Goal: Information Seeking & Learning: Learn about a topic

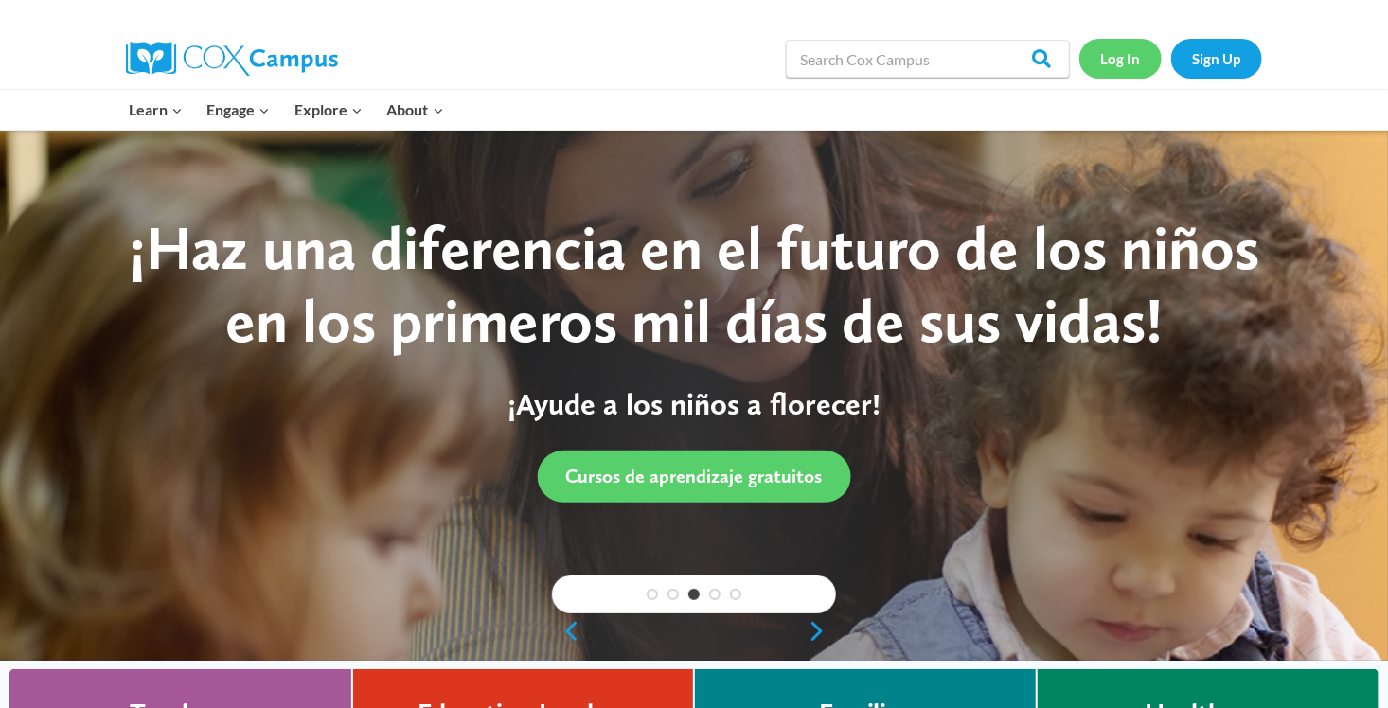
click at [1122, 54] on link "Log In" at bounding box center [1120, 58] width 82 height 39
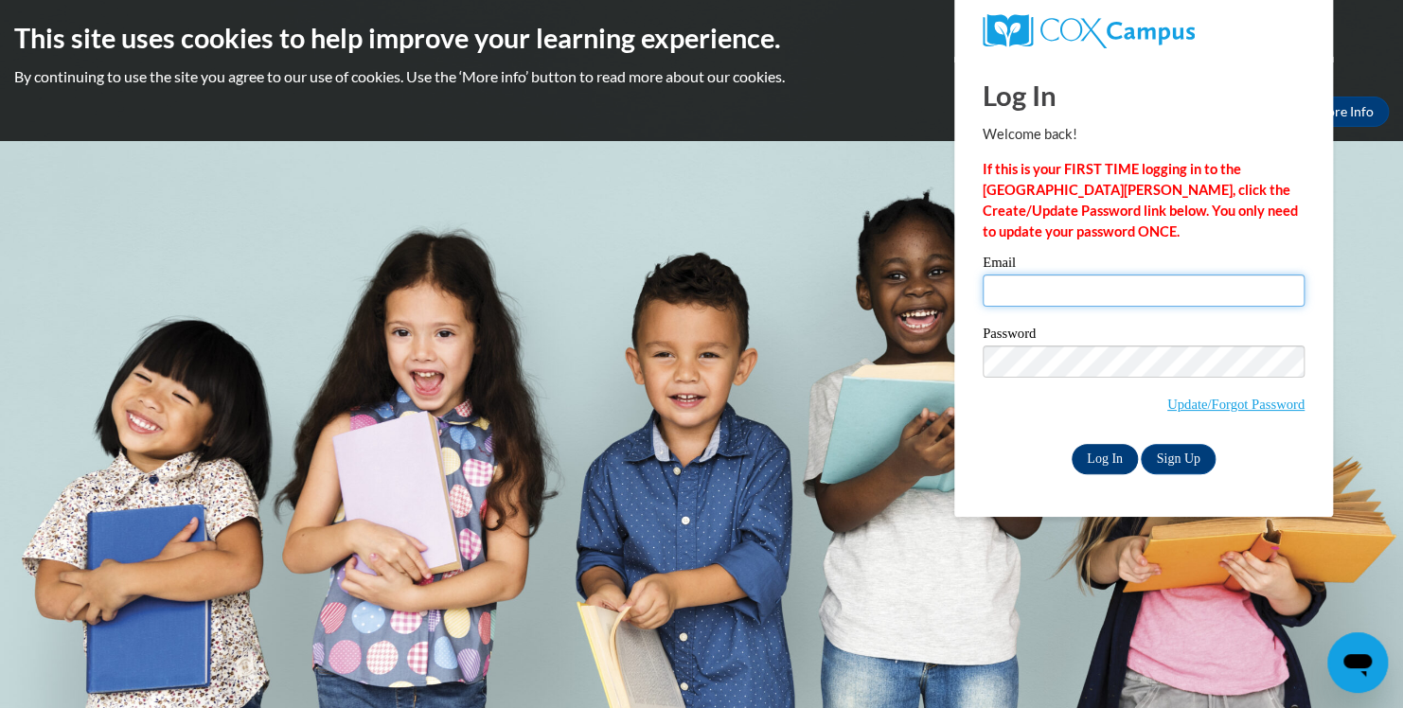
type input "kenyettasmith01@gmail.com"
click at [1096, 464] on input "Log In" at bounding box center [1105, 459] width 66 height 30
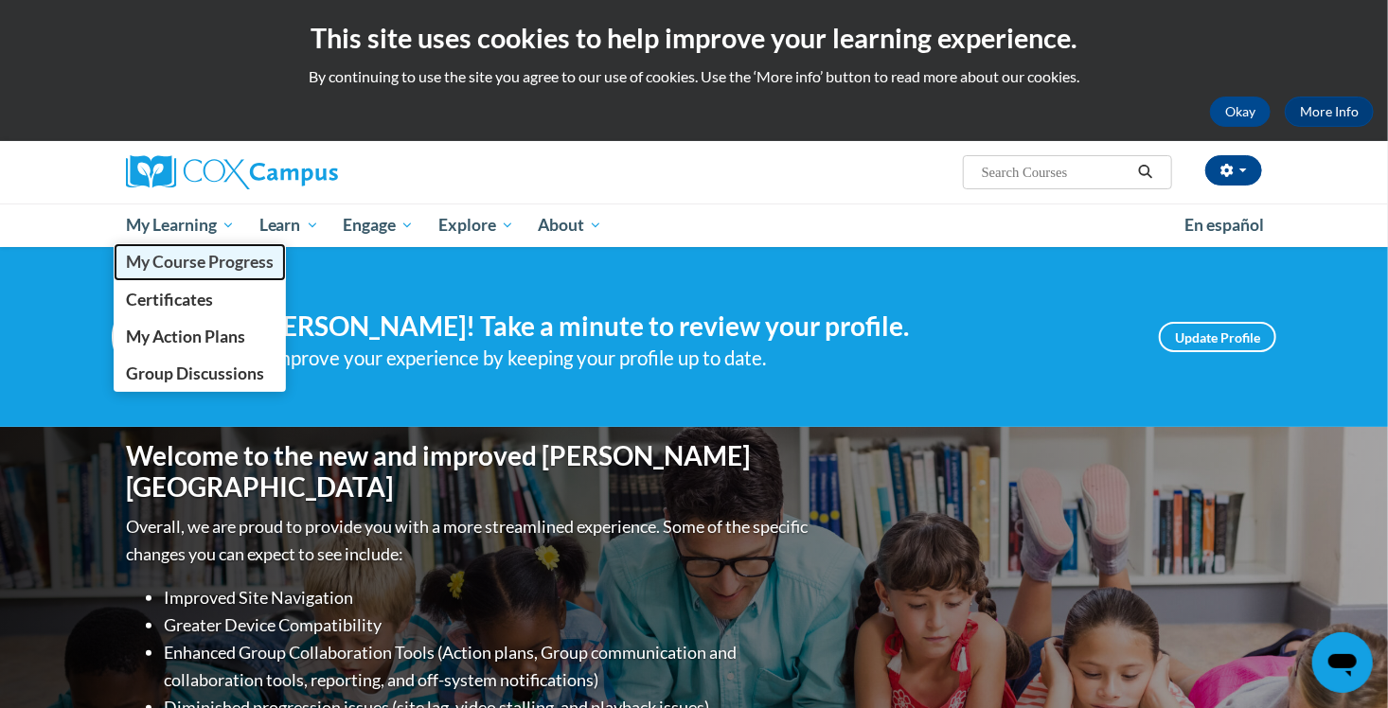
click at [162, 266] on span "My Course Progress" at bounding box center [200, 262] width 148 height 20
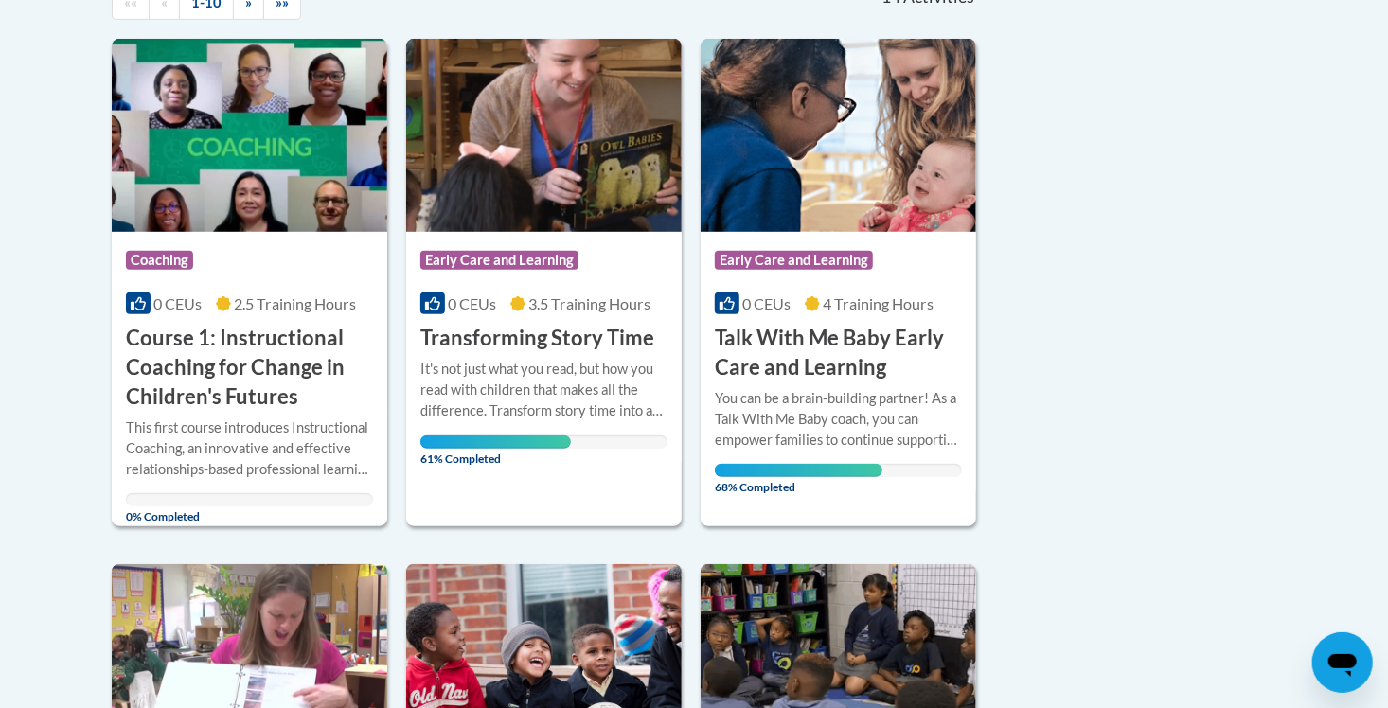
scroll to position [466, 0]
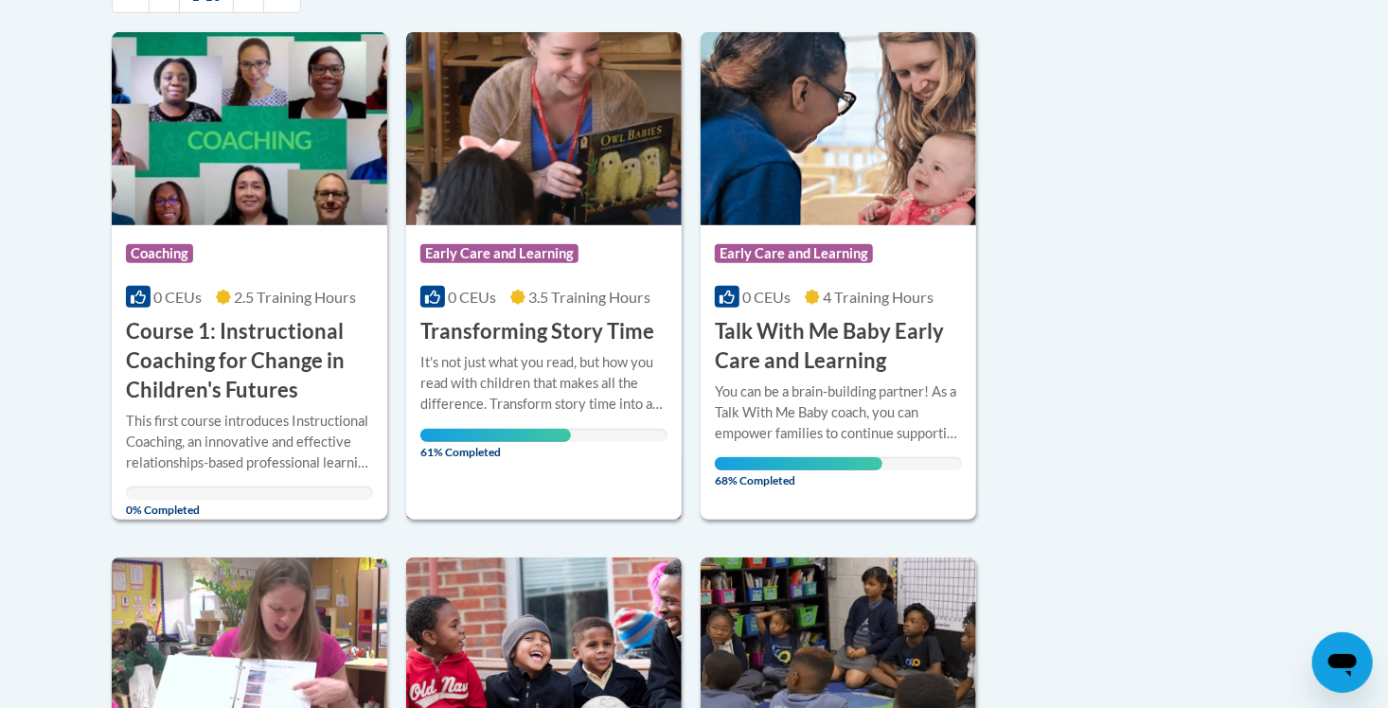
click at [595, 486] on div "Course Category: Early Care and Learning 0 CEUs 3.5 Training Hours COURSE Trans…" at bounding box center [543, 276] width 275 height 488
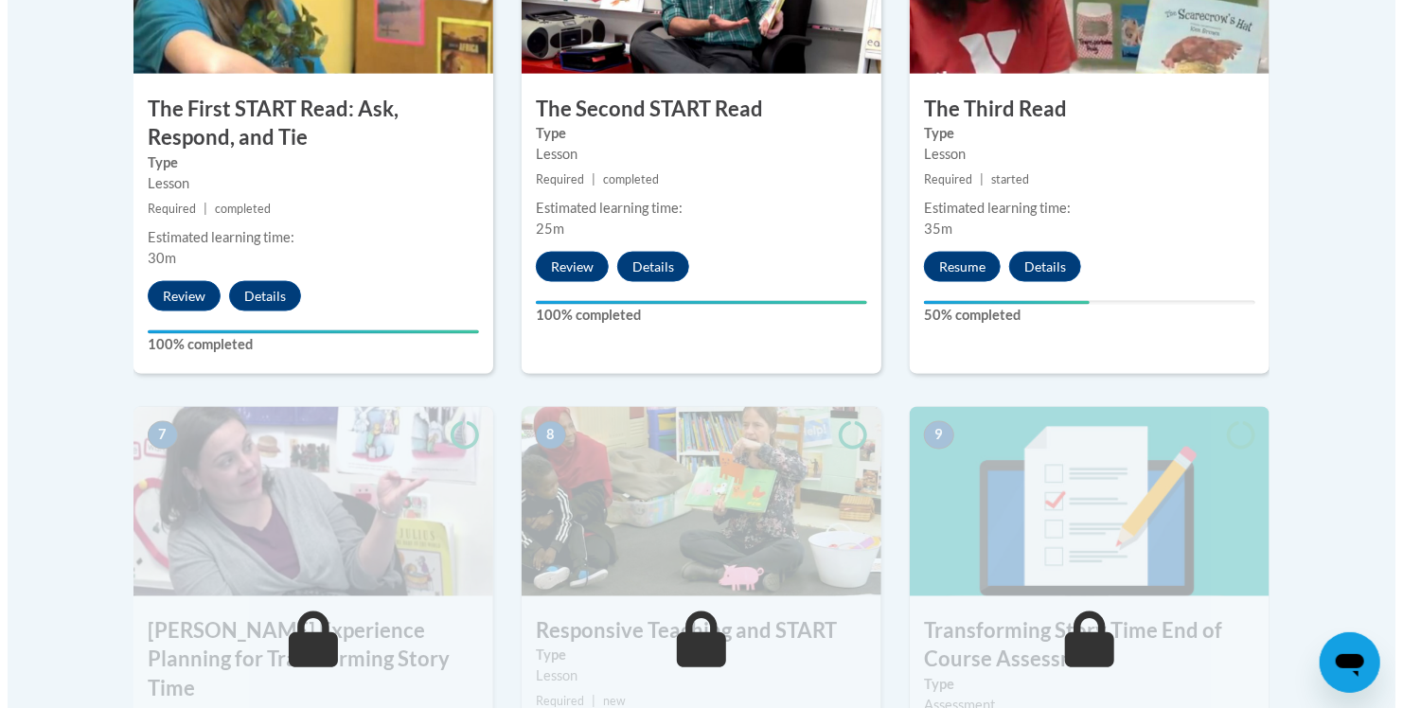
scroll to position [1337, 0]
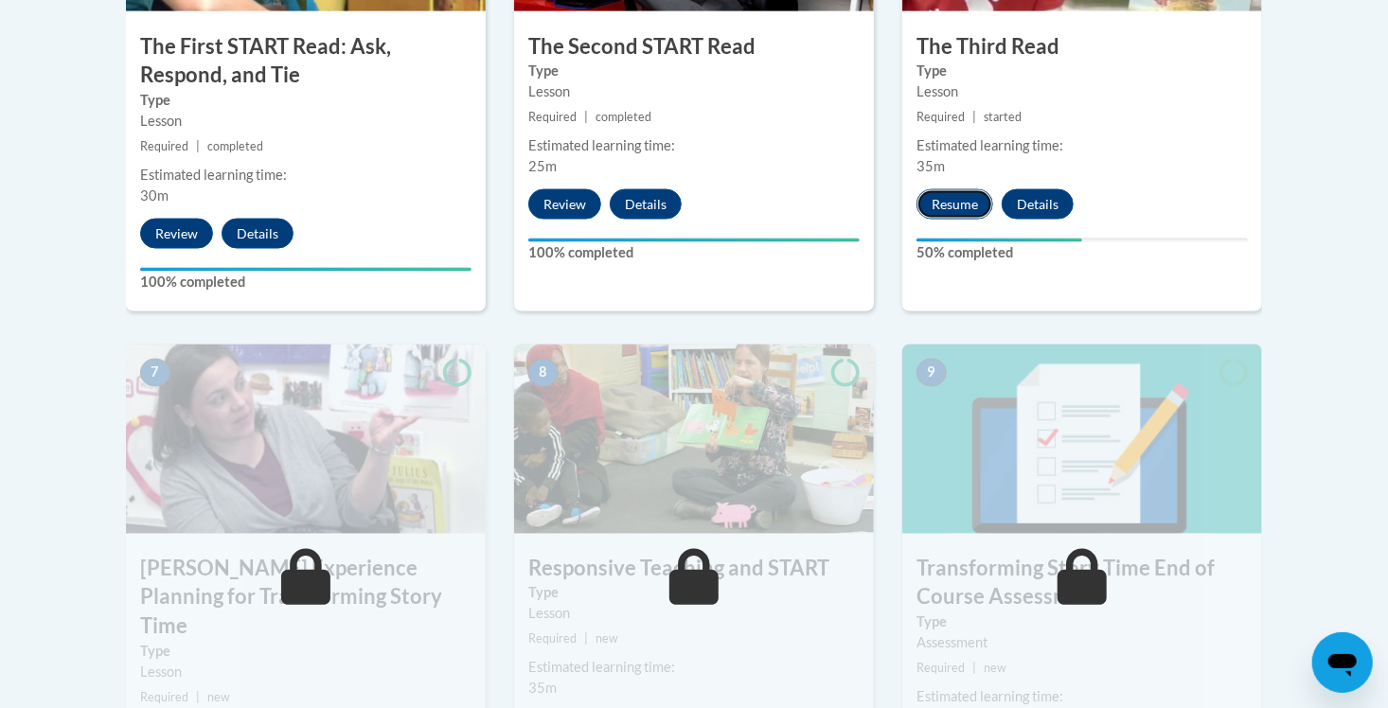
click at [959, 203] on button "Resume" at bounding box center [954, 204] width 77 height 30
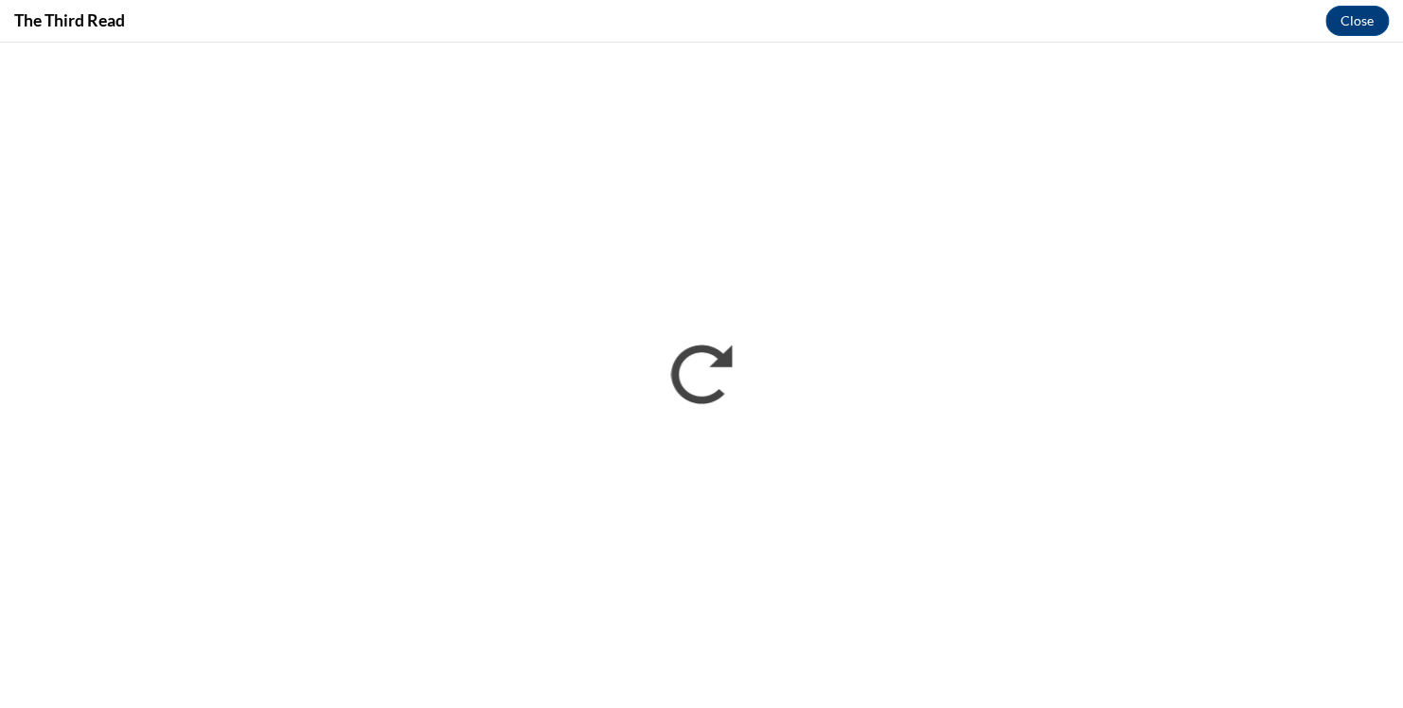
scroll to position [0, 0]
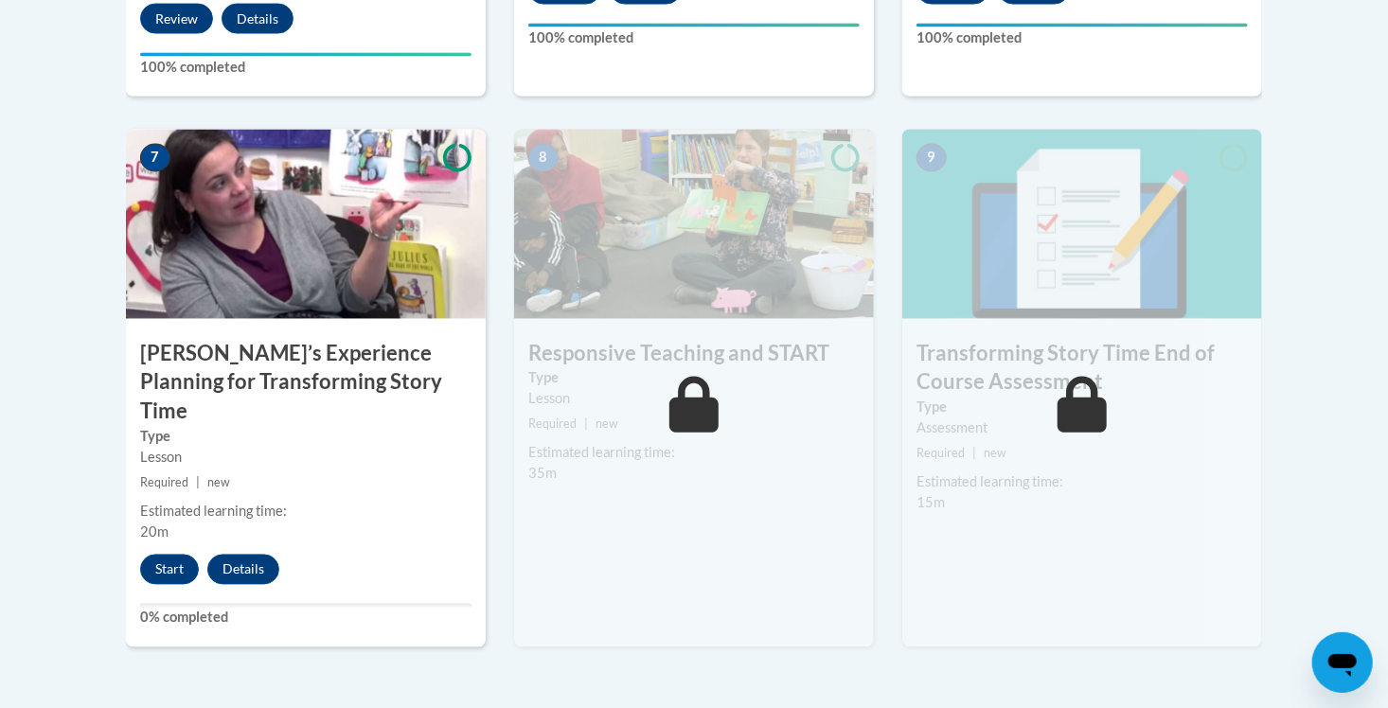
scroll to position [1614, 0]
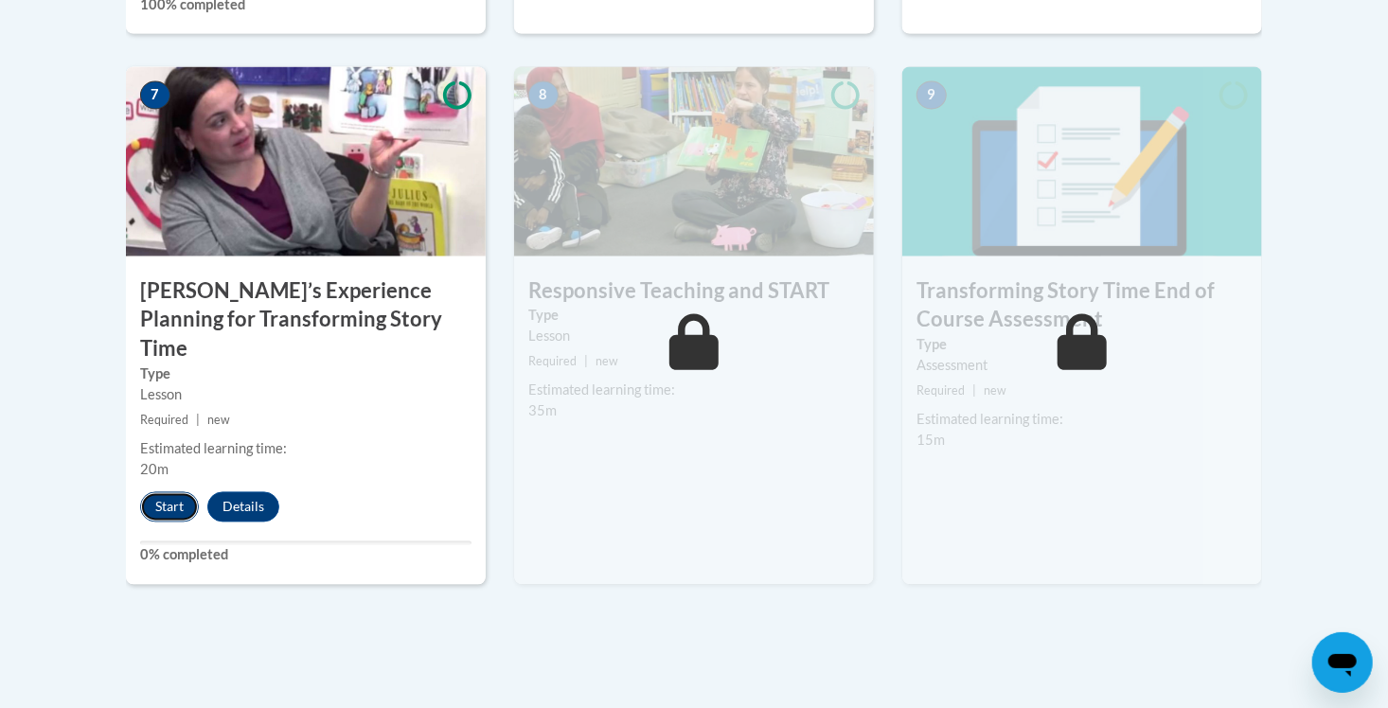
click at [181, 492] on button "Start" at bounding box center [169, 507] width 59 height 30
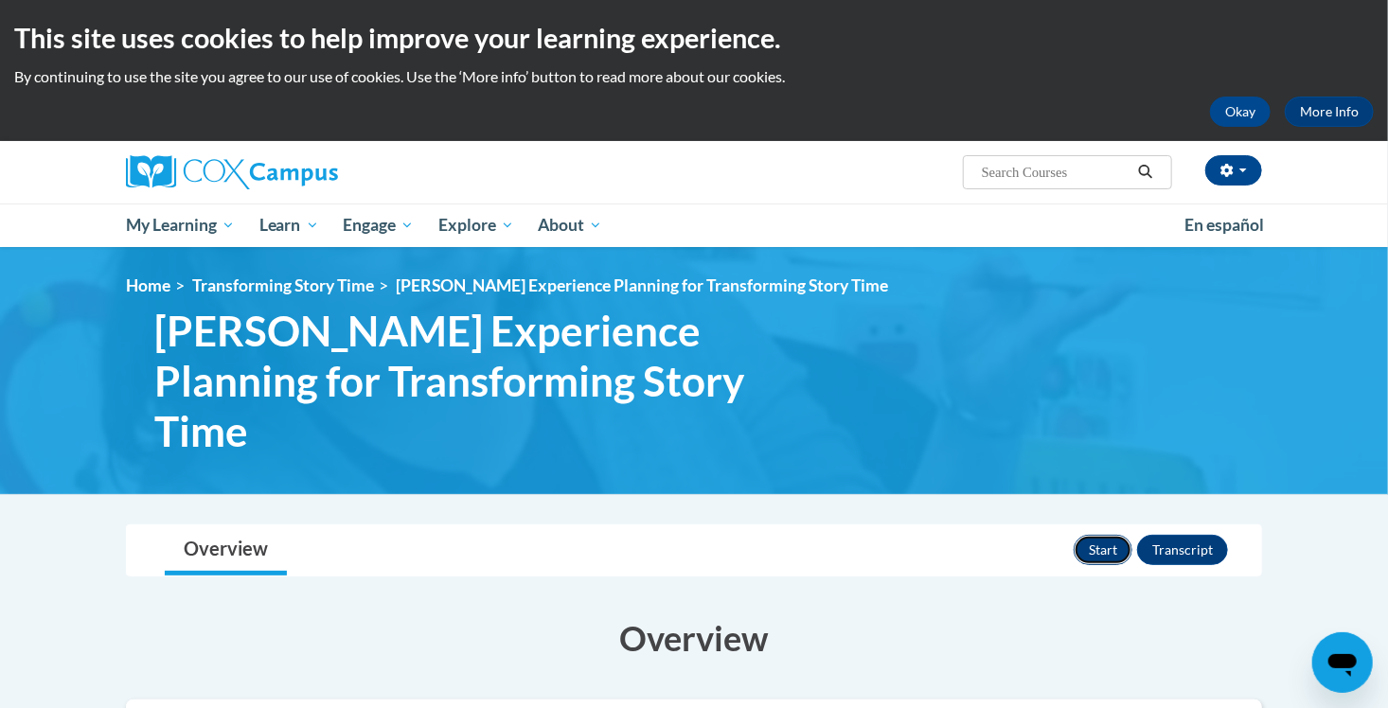
click at [1118, 535] on button "Start" at bounding box center [1103, 550] width 59 height 30
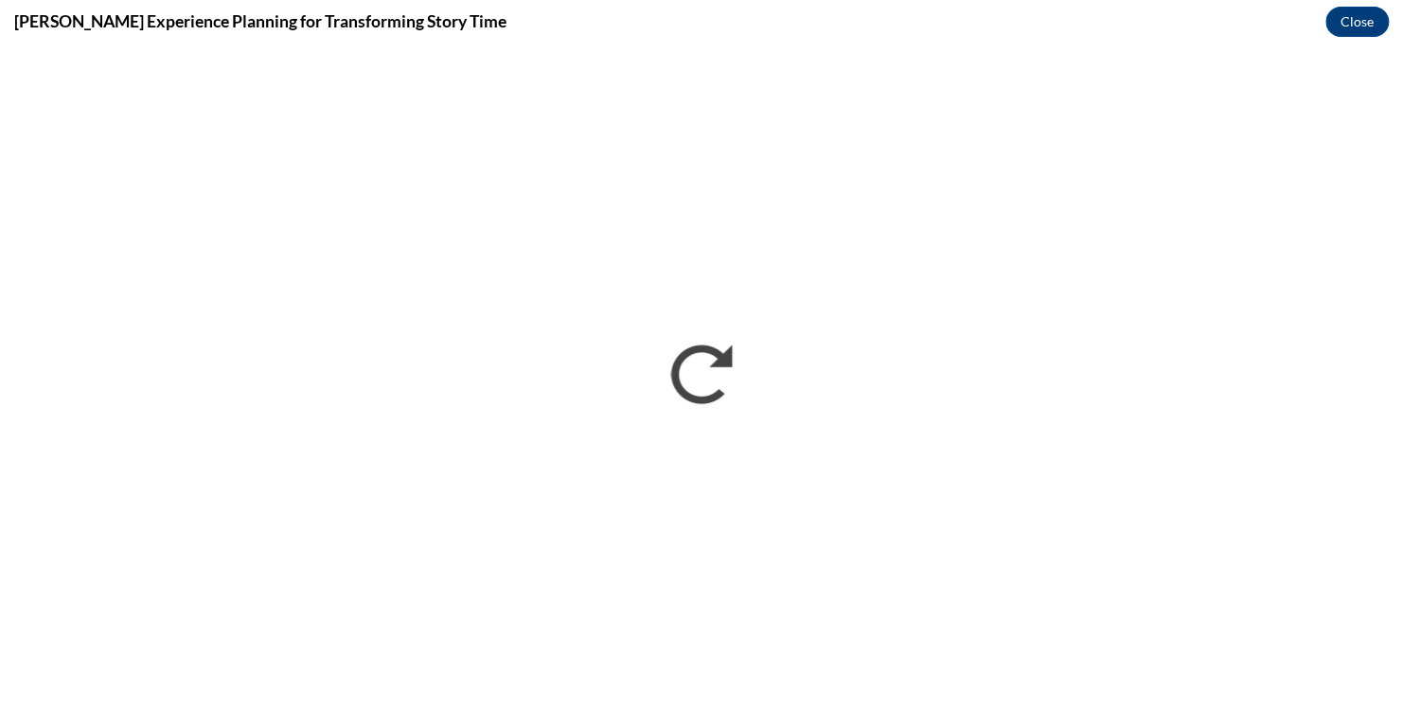
drag, startPoint x: 1344, startPoint y: 0, endPoint x: 1222, endPoint y: 37, distance: 127.6
click at [1222, 37] on div "Sarah’s Experience Planning for Transforming Story Time Close" at bounding box center [701, 21] width 1403 height 43
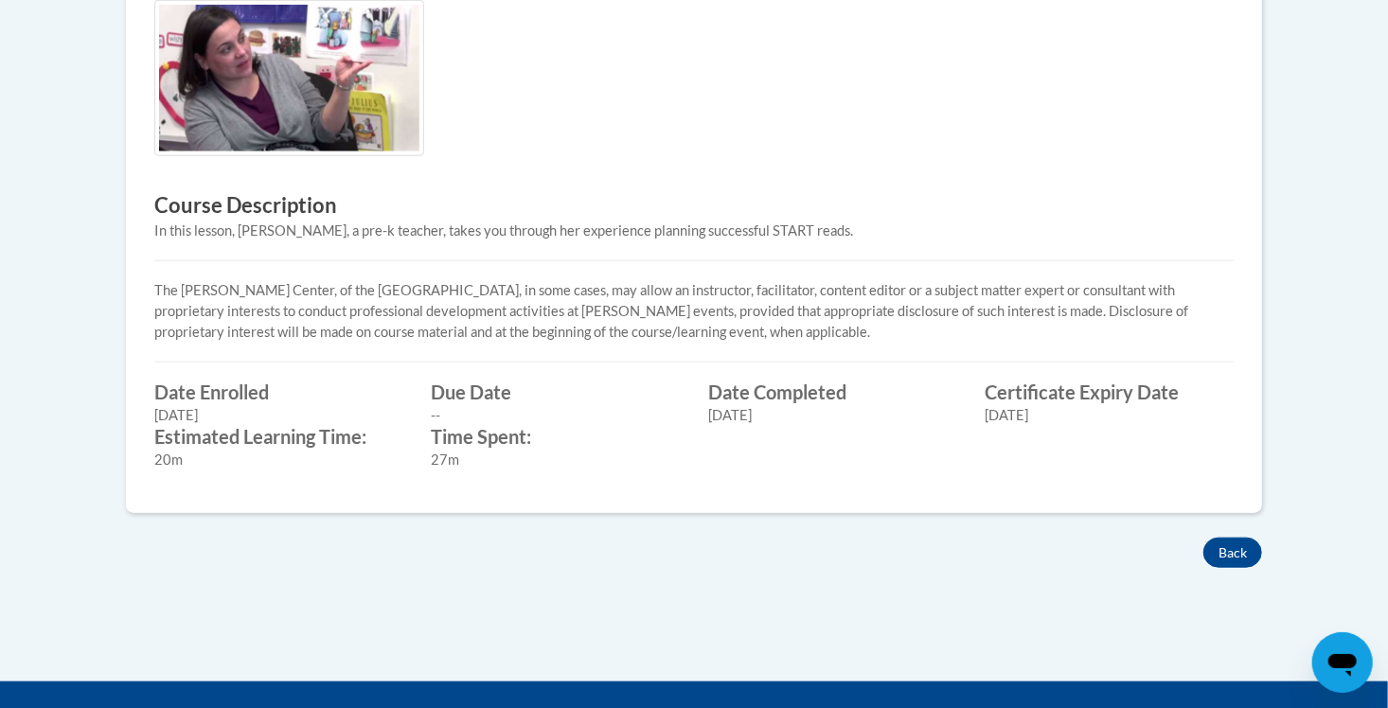
scroll to position [726, 0]
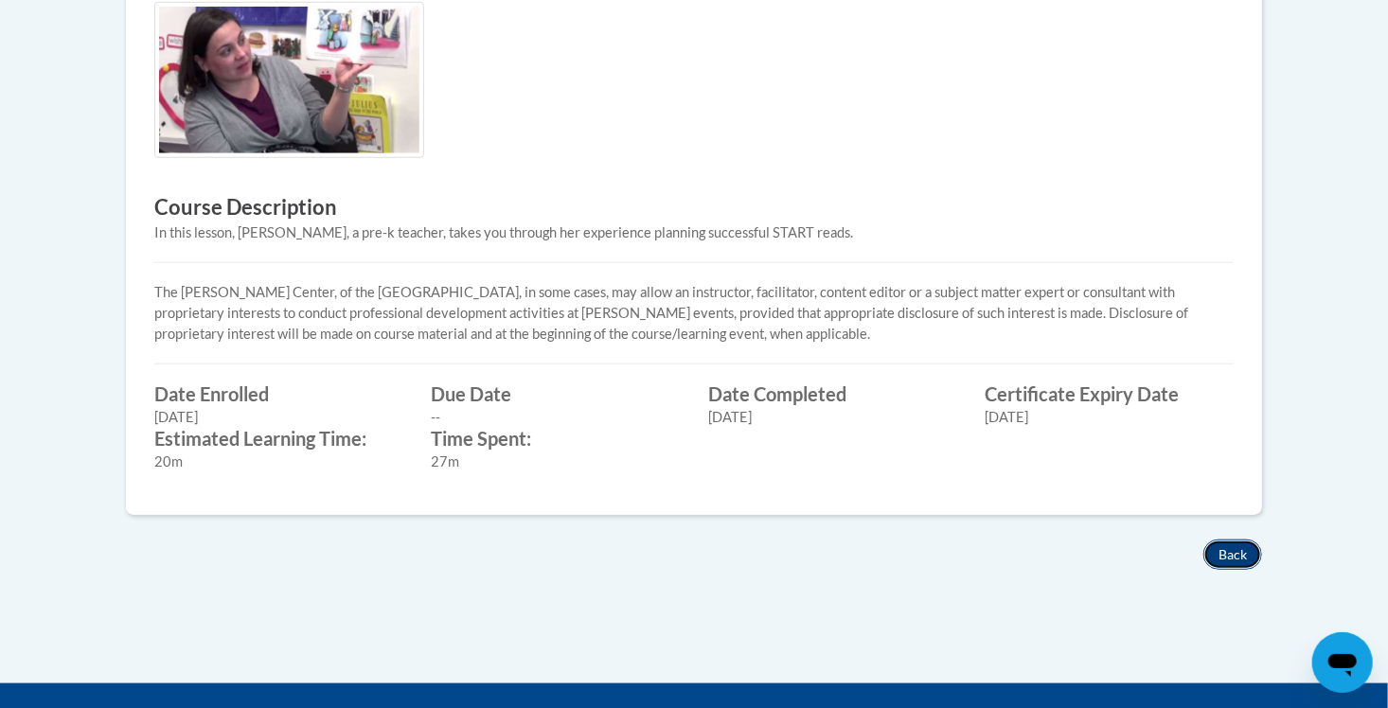
click at [1240, 540] on button "Back" at bounding box center [1232, 555] width 59 height 30
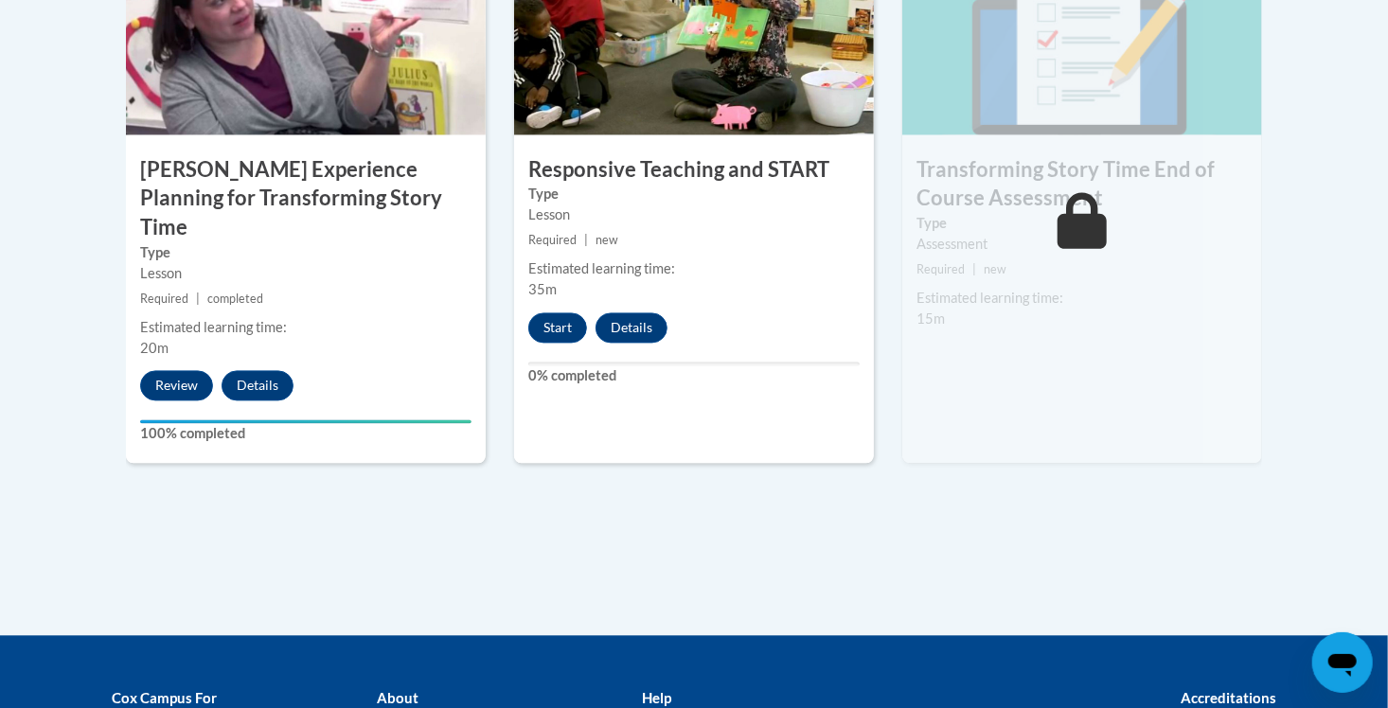
scroll to position [1742, 0]
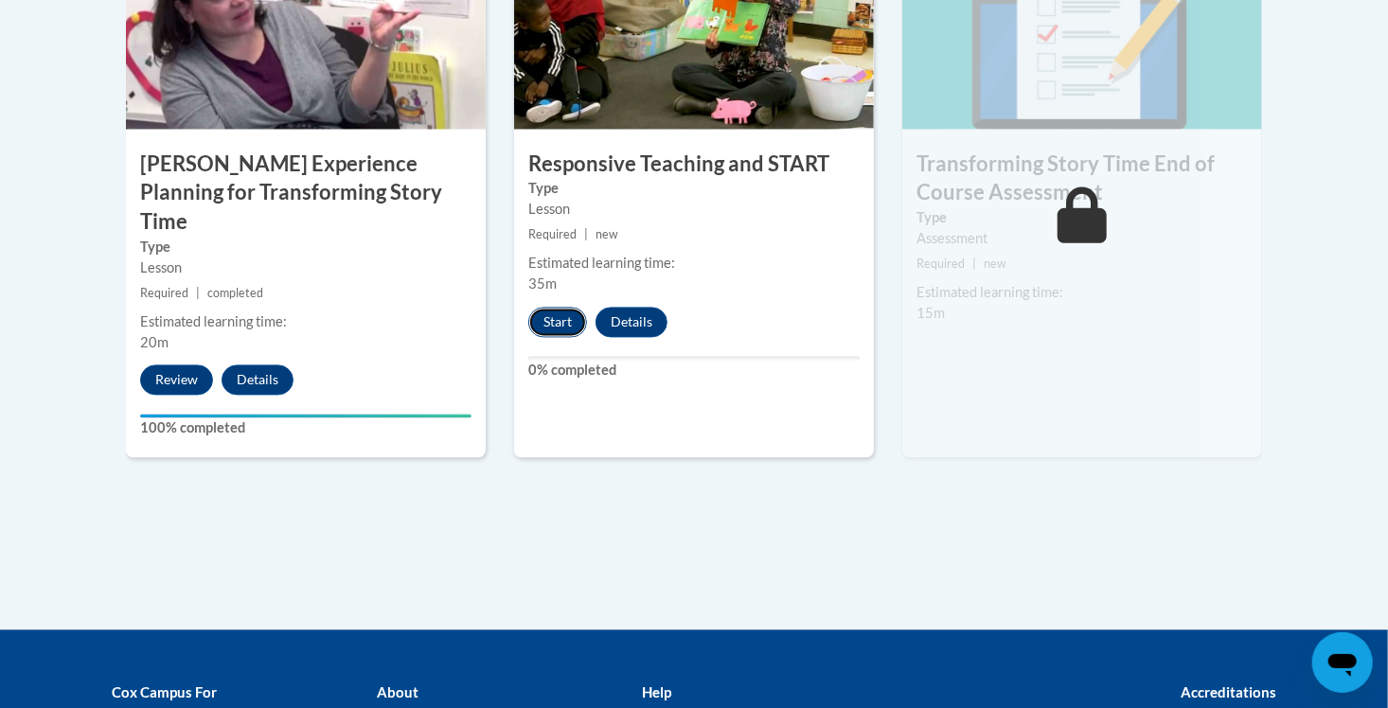
click at [550, 323] on button "Start" at bounding box center [557, 322] width 59 height 30
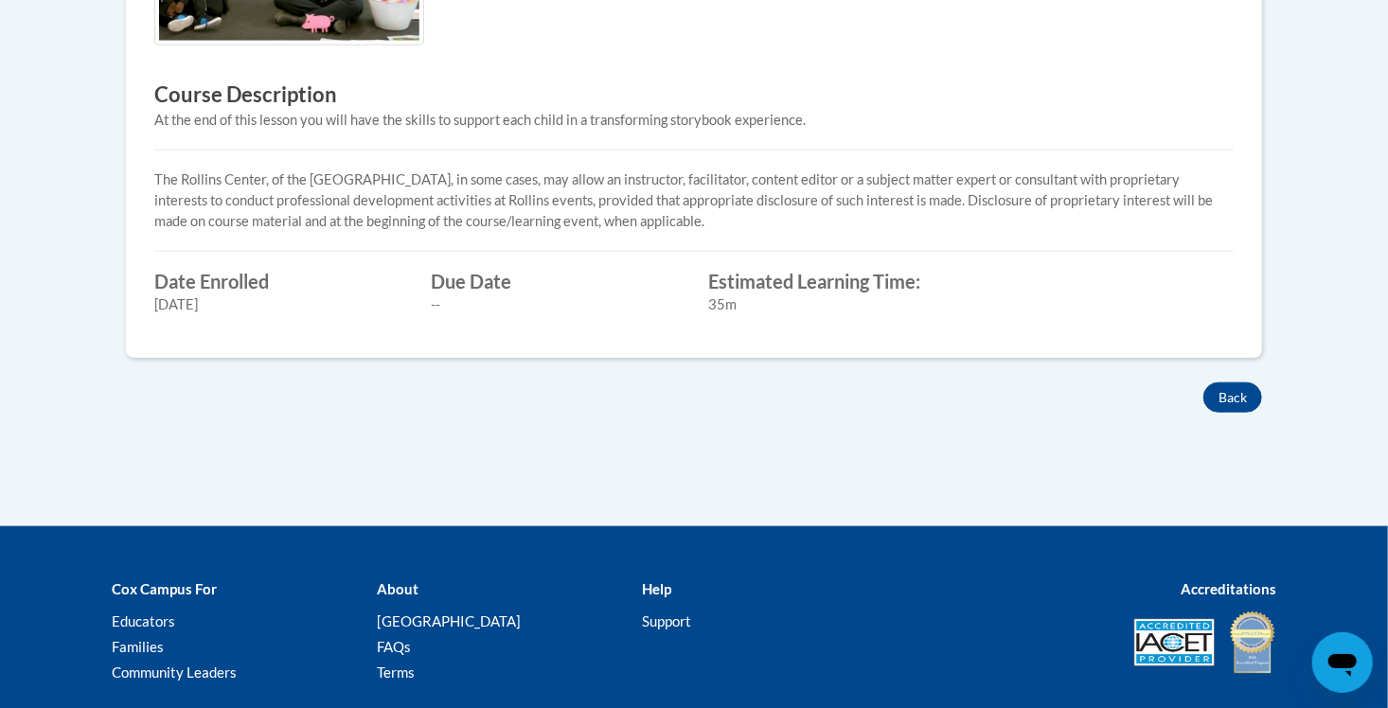
scroll to position [740, 0]
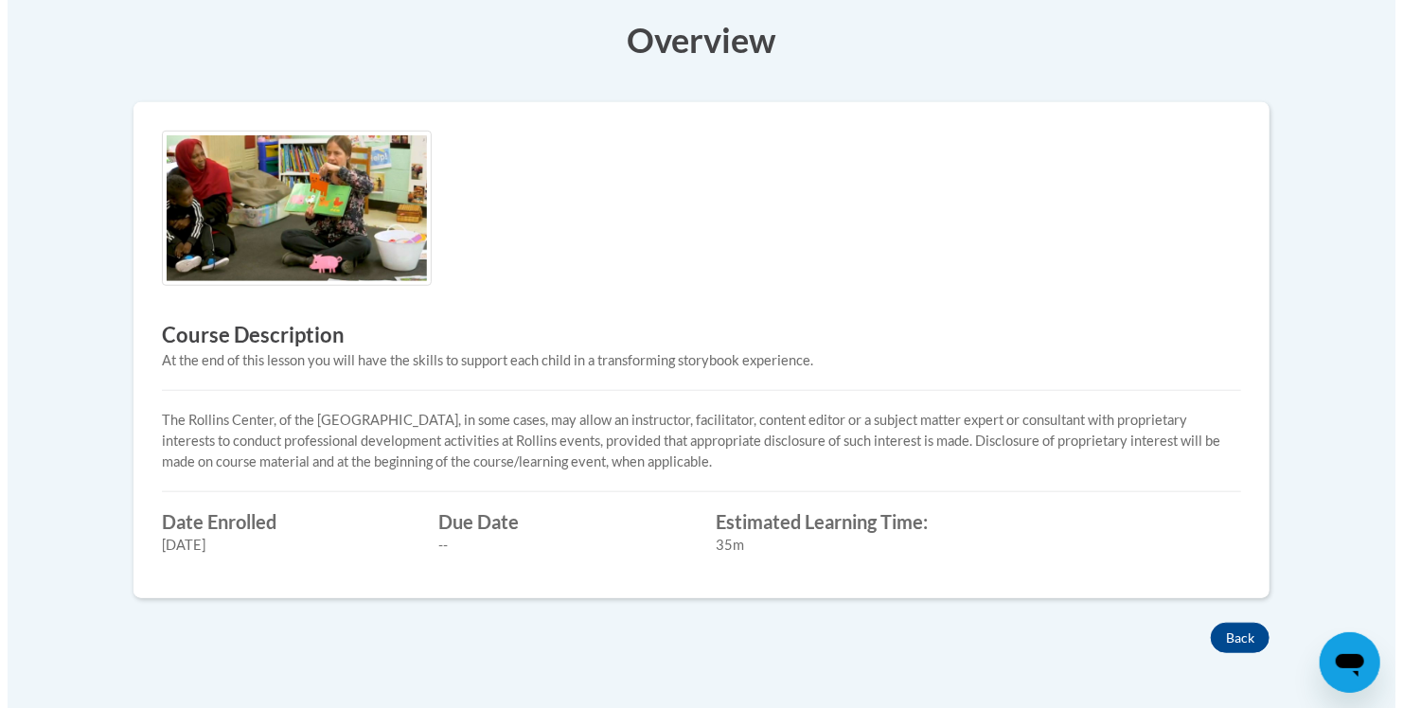
scroll to position [444, 0]
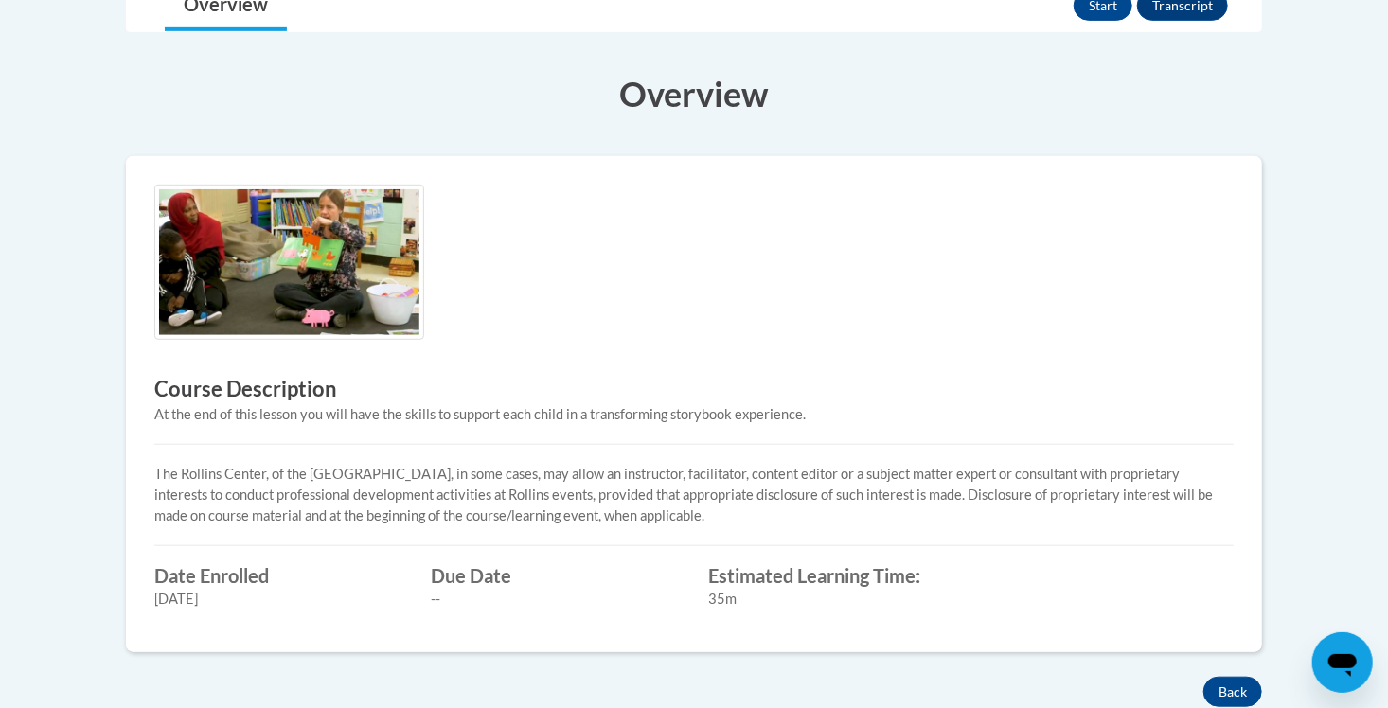
click at [195, 269] on img at bounding box center [289, 263] width 270 height 156
click at [1095, 6] on button "Start" at bounding box center [1103, 6] width 59 height 30
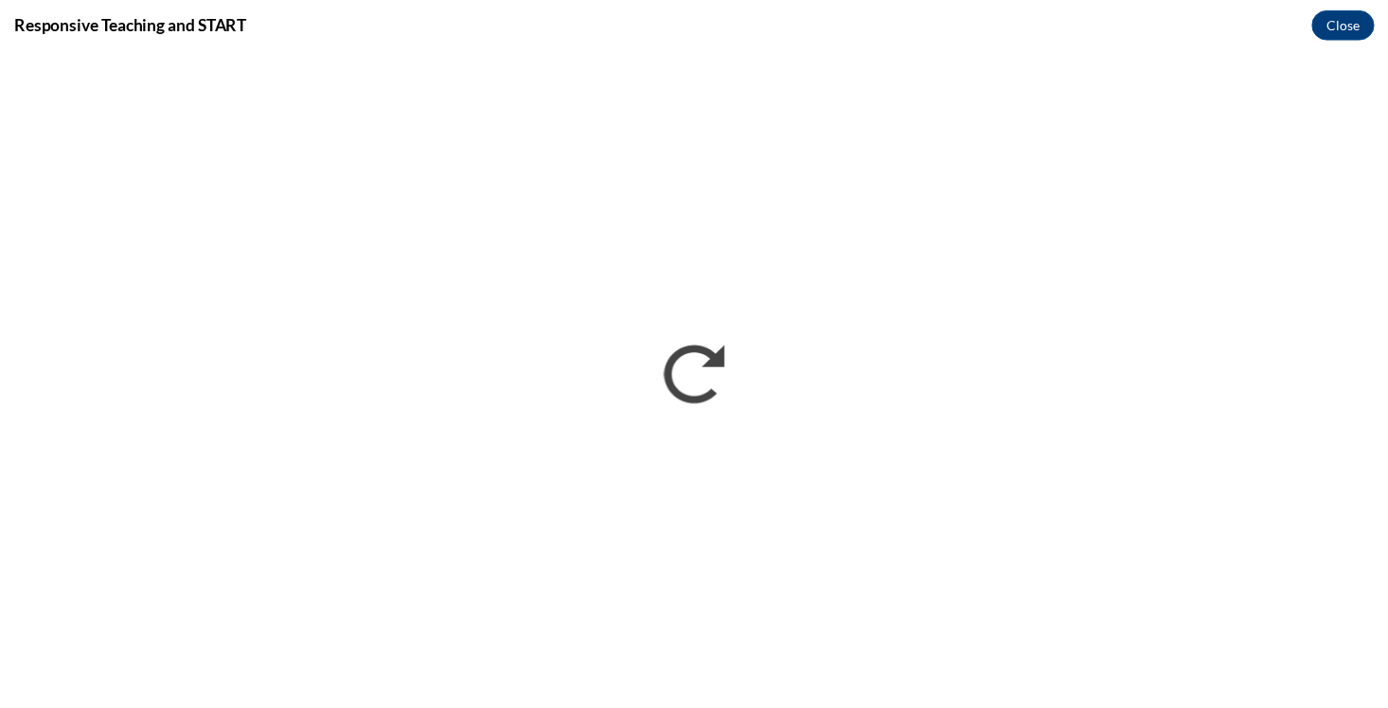
scroll to position [0, 0]
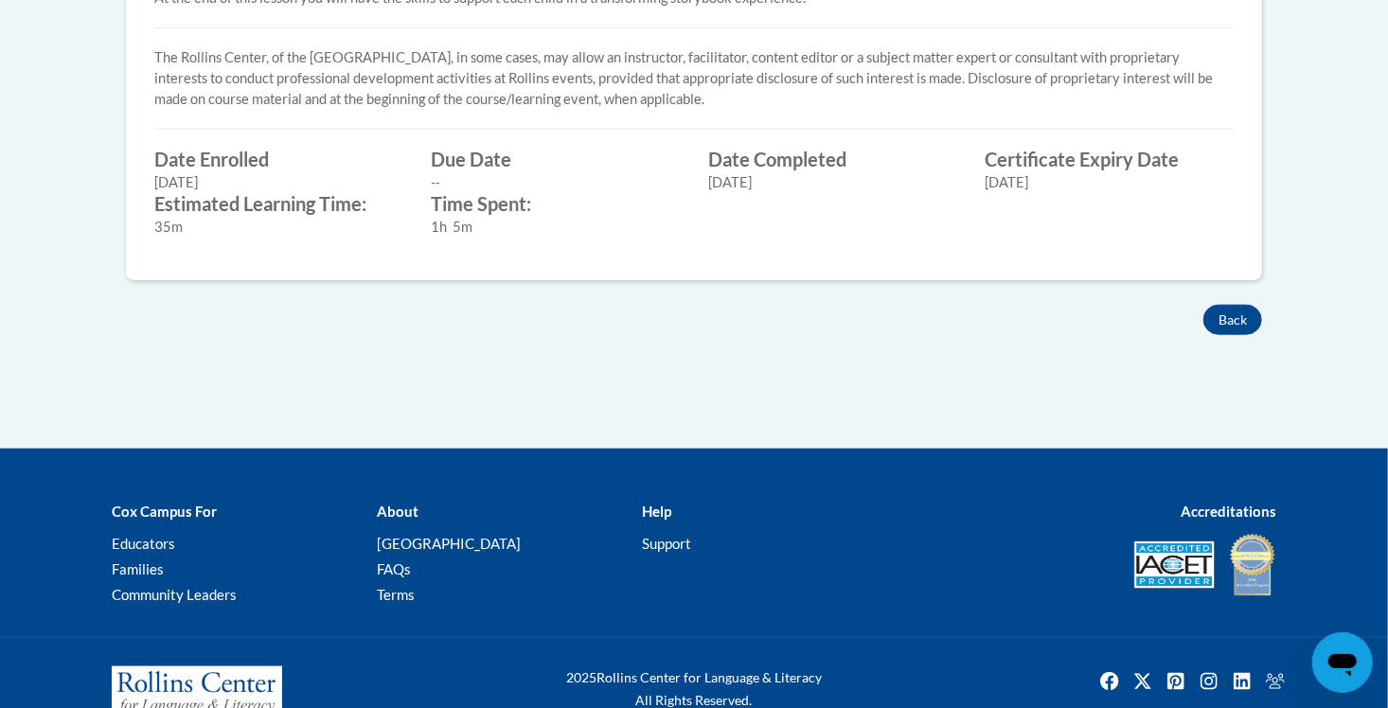
scroll to position [898, 0]
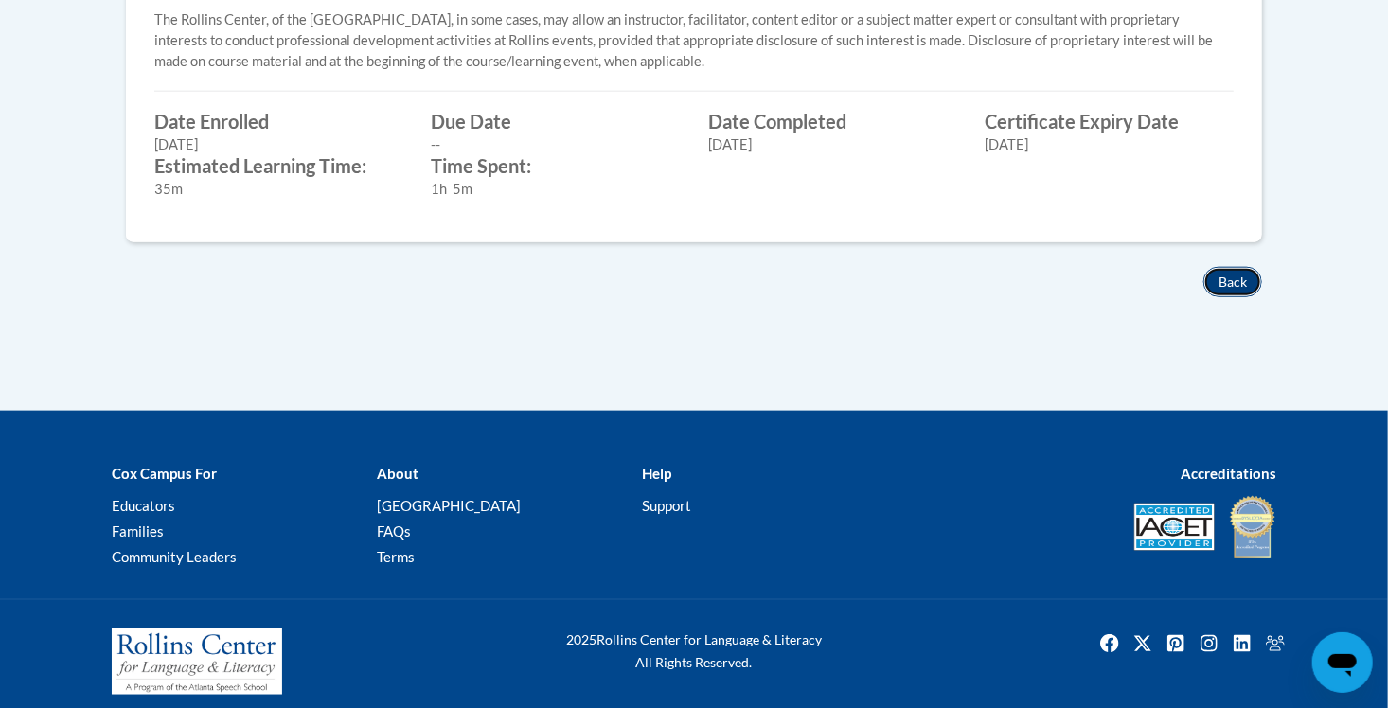
click at [1248, 275] on button "Back" at bounding box center [1232, 282] width 59 height 30
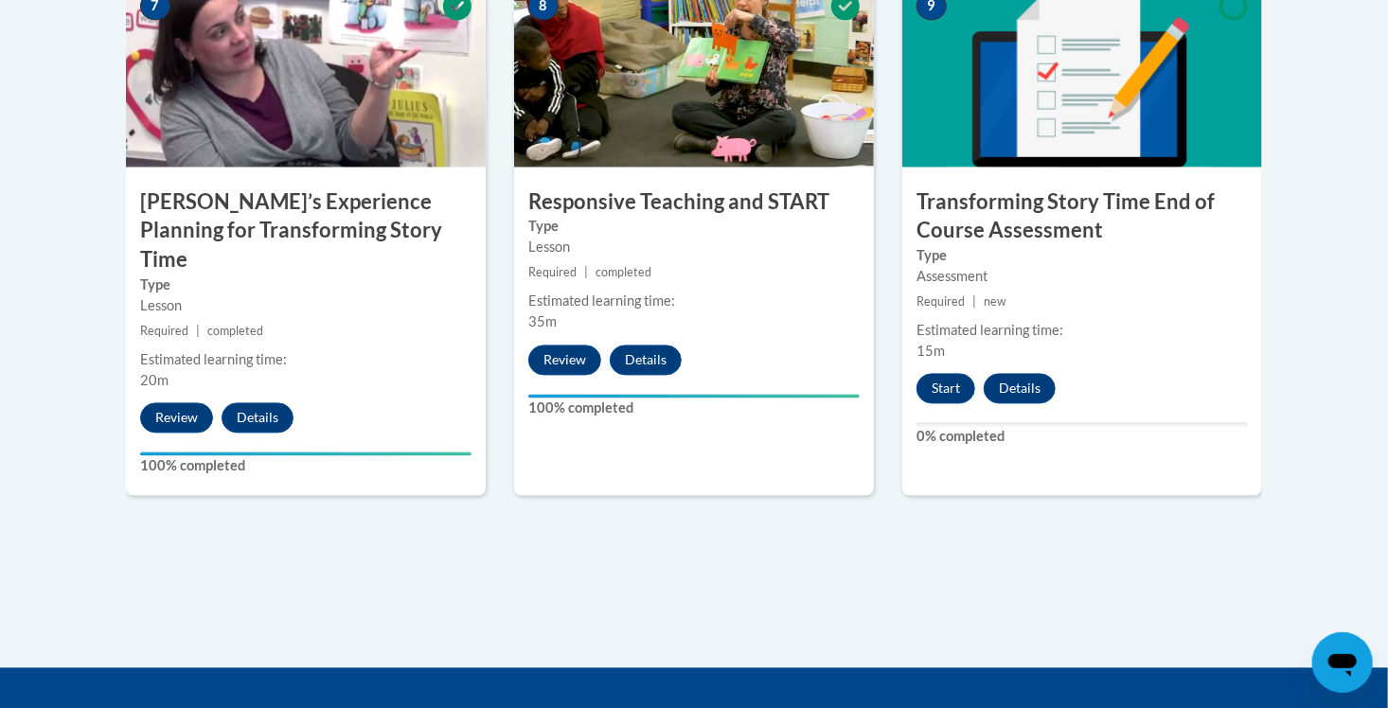
scroll to position [1741, 0]
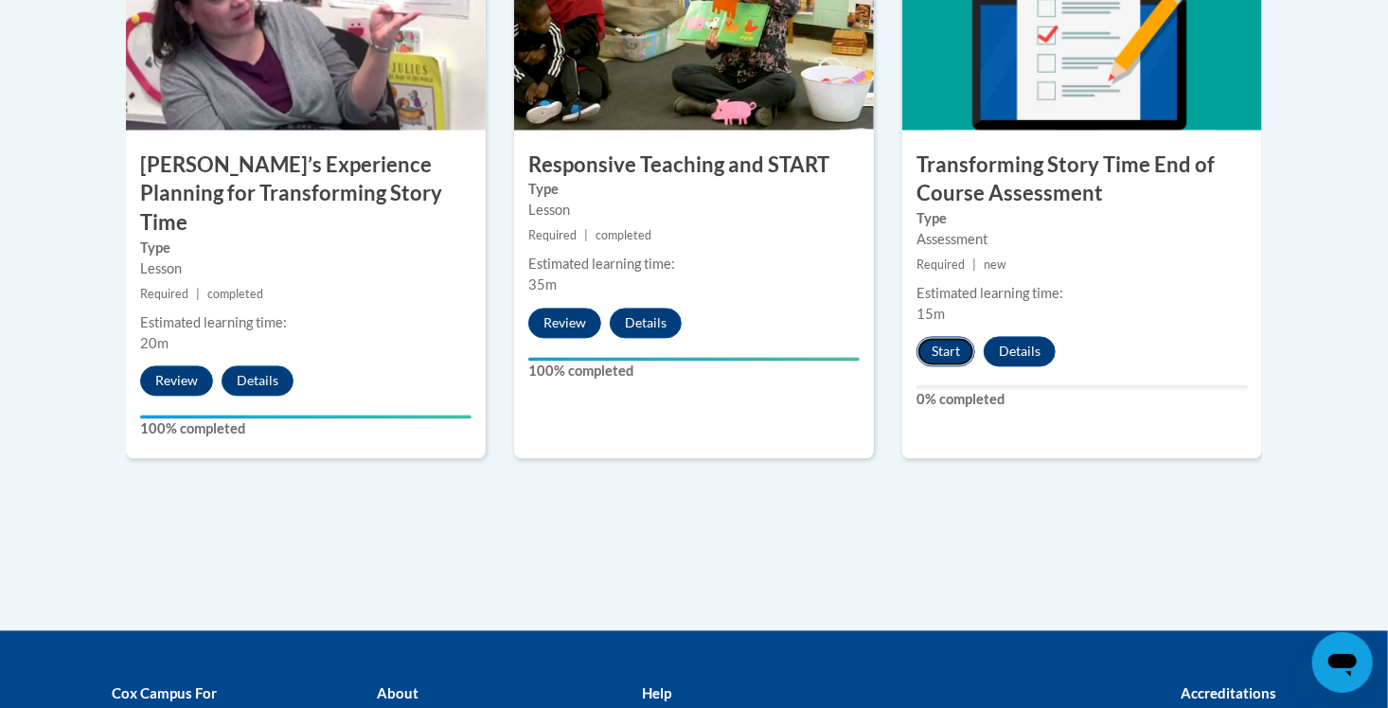
click at [956, 344] on button "Start" at bounding box center [945, 351] width 59 height 30
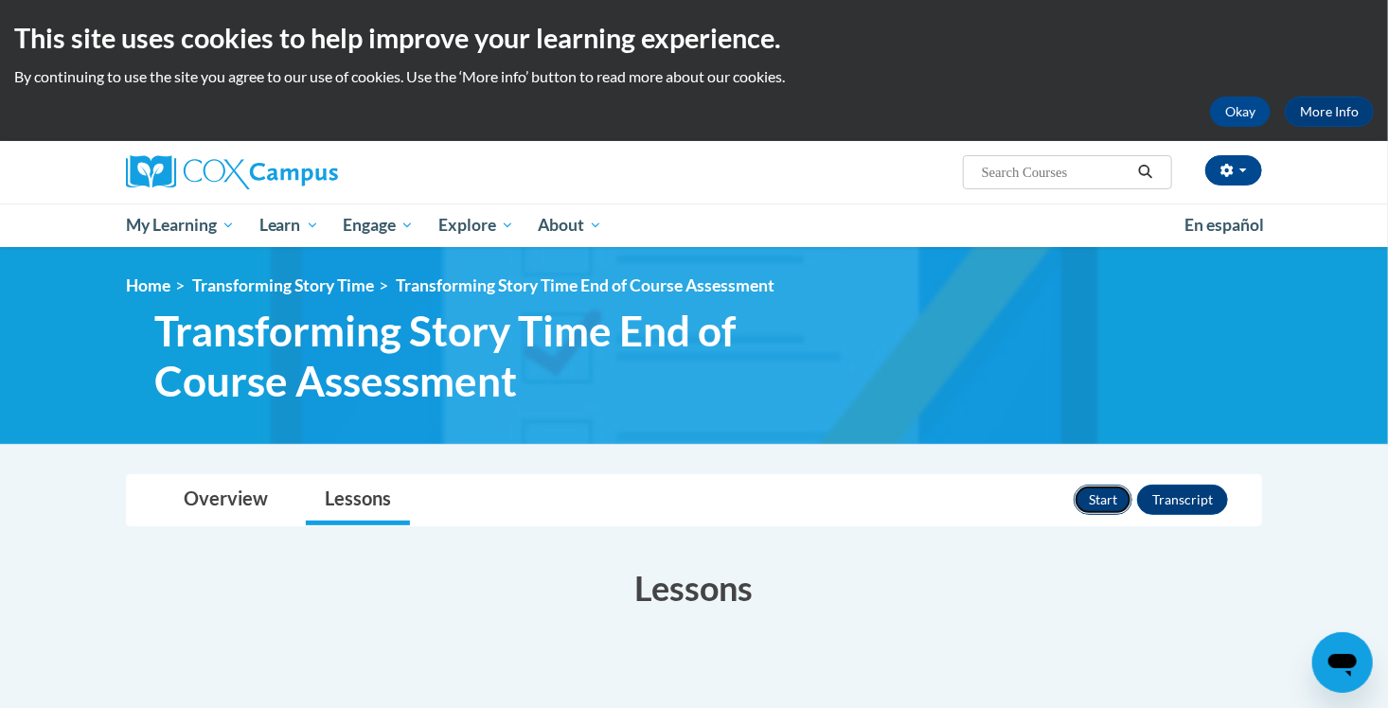
click at [1110, 507] on button "Start" at bounding box center [1103, 500] width 59 height 30
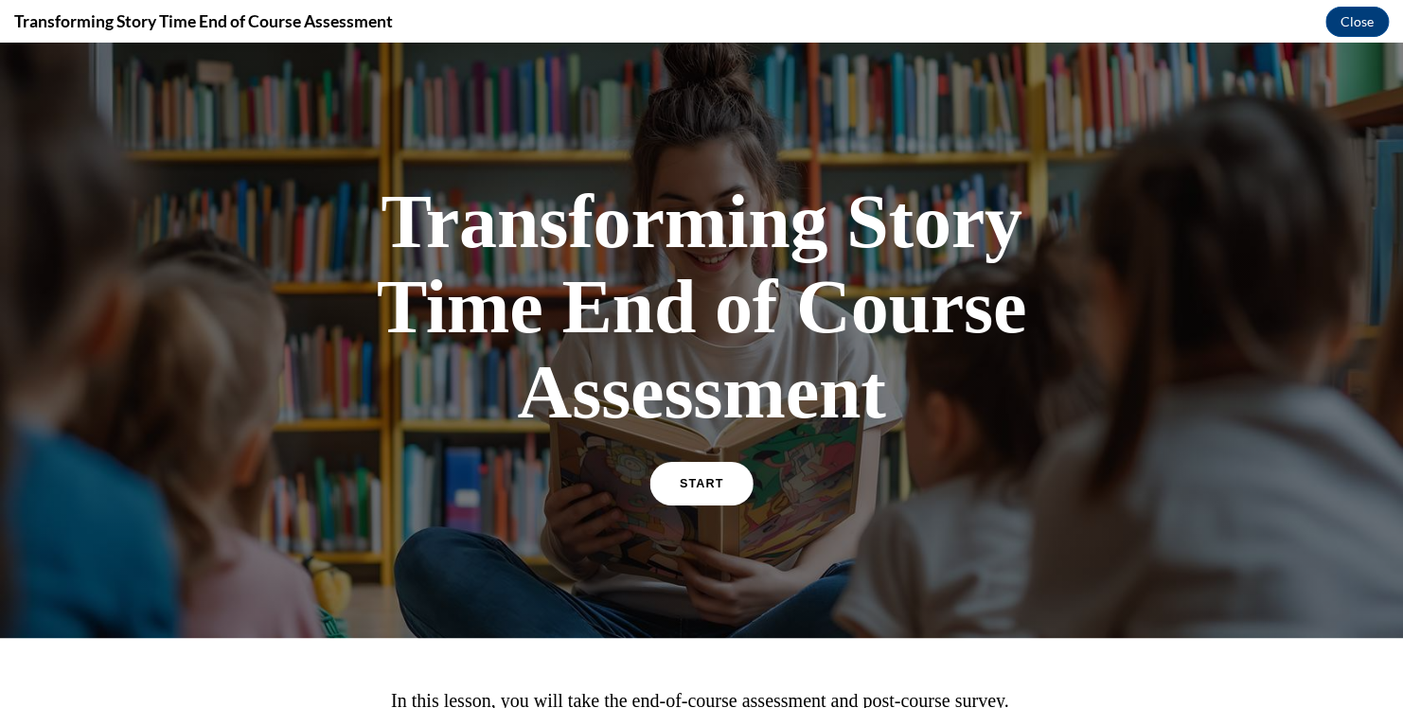
click at [666, 485] on link "START" at bounding box center [700, 484] width 103 height 44
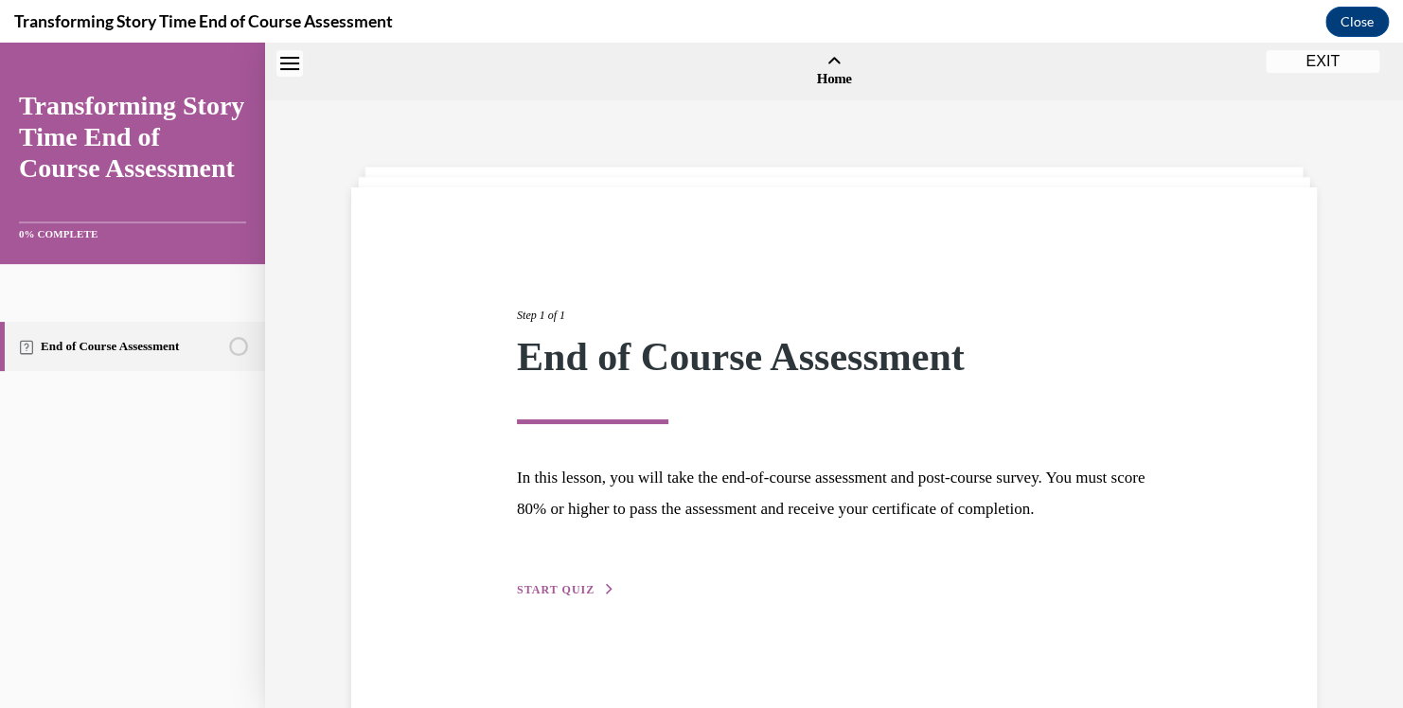
scroll to position [59, 0]
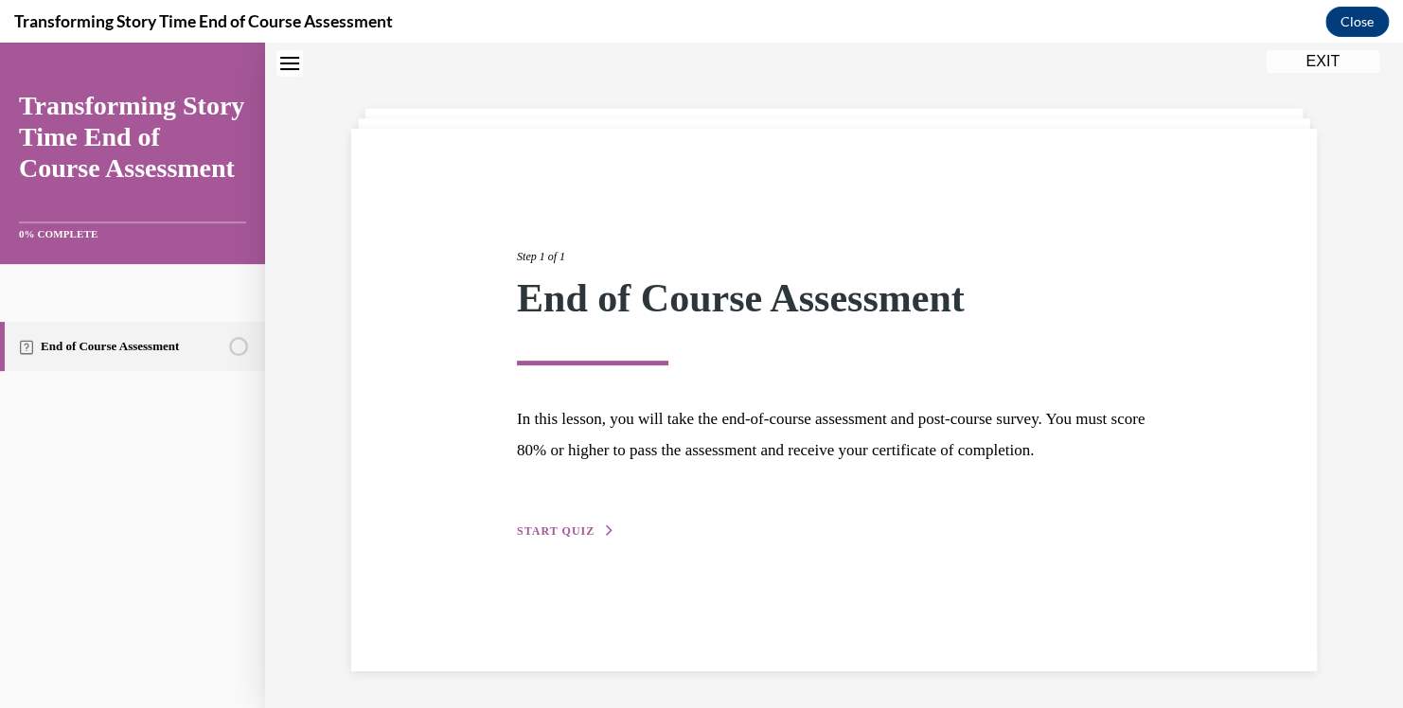
click at [558, 540] on button "START QUIZ" at bounding box center [566, 531] width 98 height 17
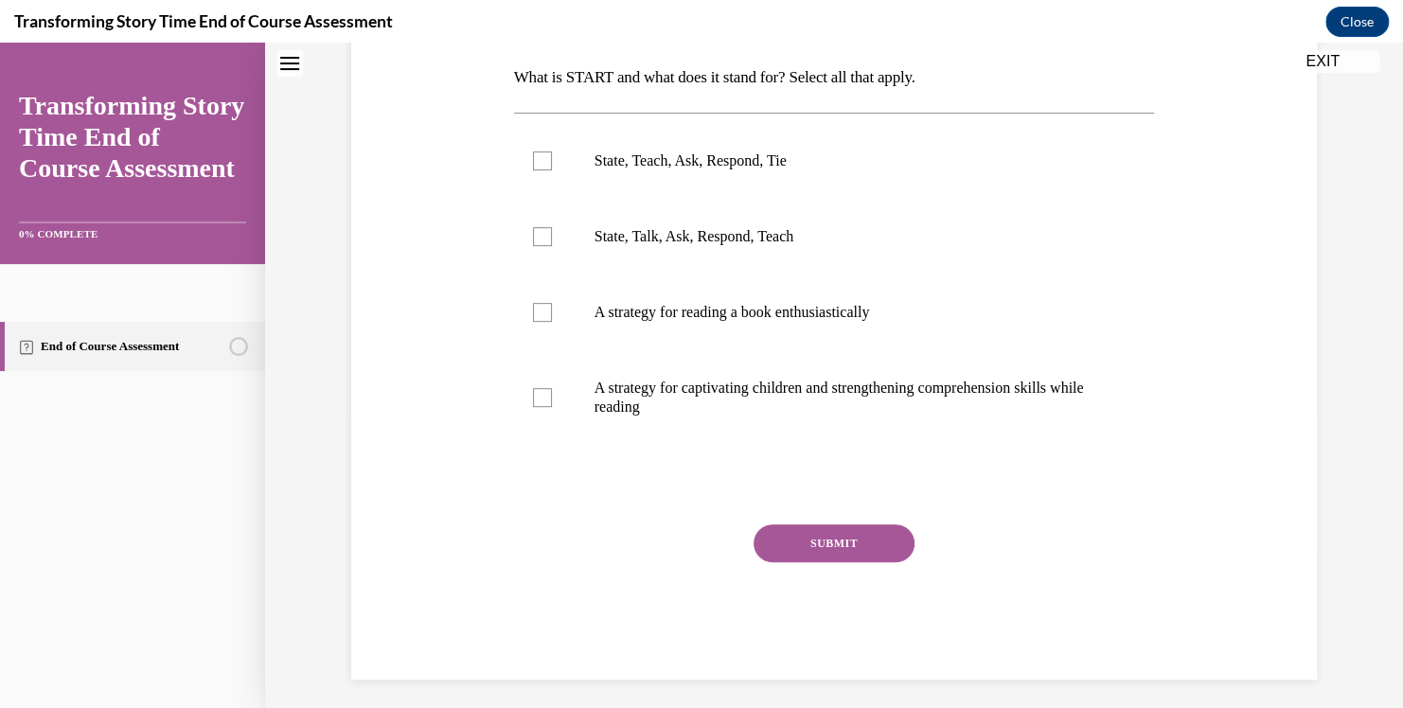
scroll to position [308, 0]
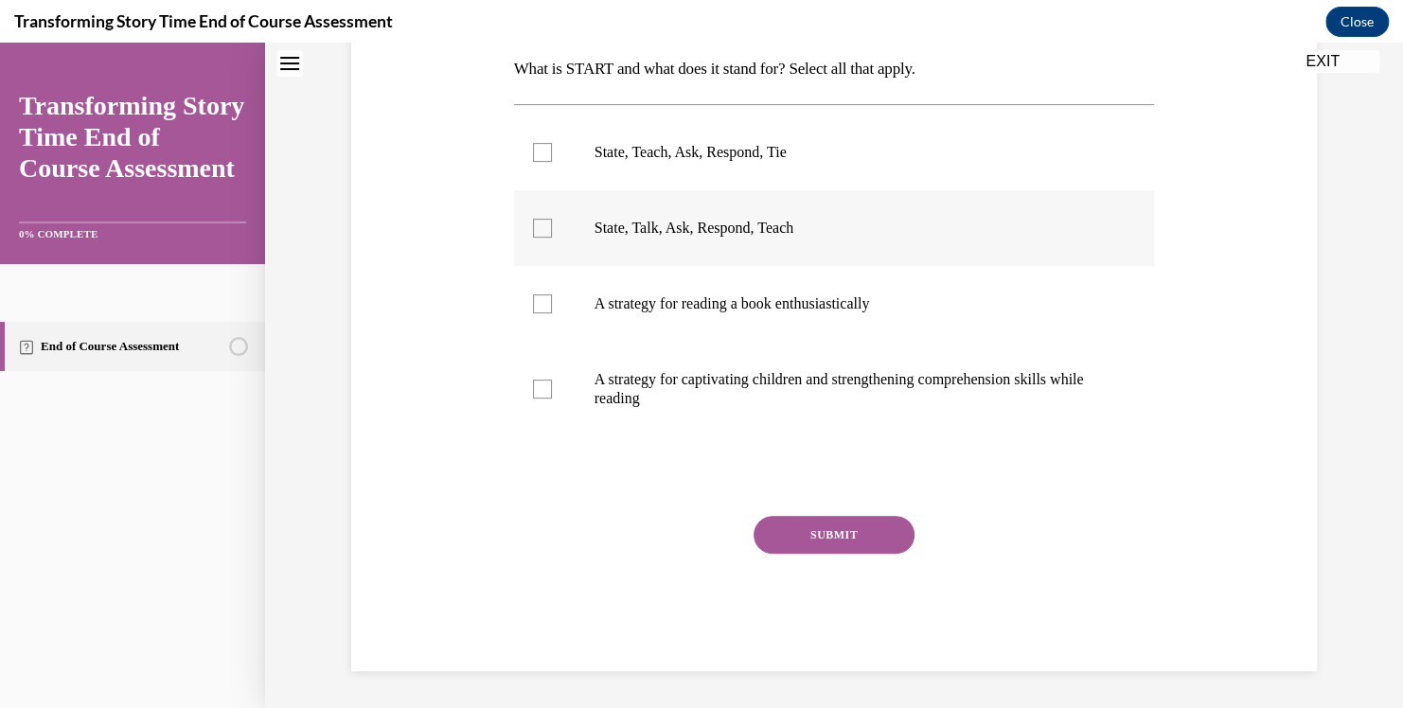
click at [542, 230] on div at bounding box center [542, 228] width 19 height 19
click at [542, 230] on input "State, Talk, Ask, Respond, Teach" at bounding box center [542, 228] width 19 height 19
checkbox input "true"
click at [534, 389] on div at bounding box center [542, 389] width 19 height 19
click at [534, 389] on input "A strategy for captivating children and strengthening comprehension skills whil…" at bounding box center [542, 389] width 19 height 19
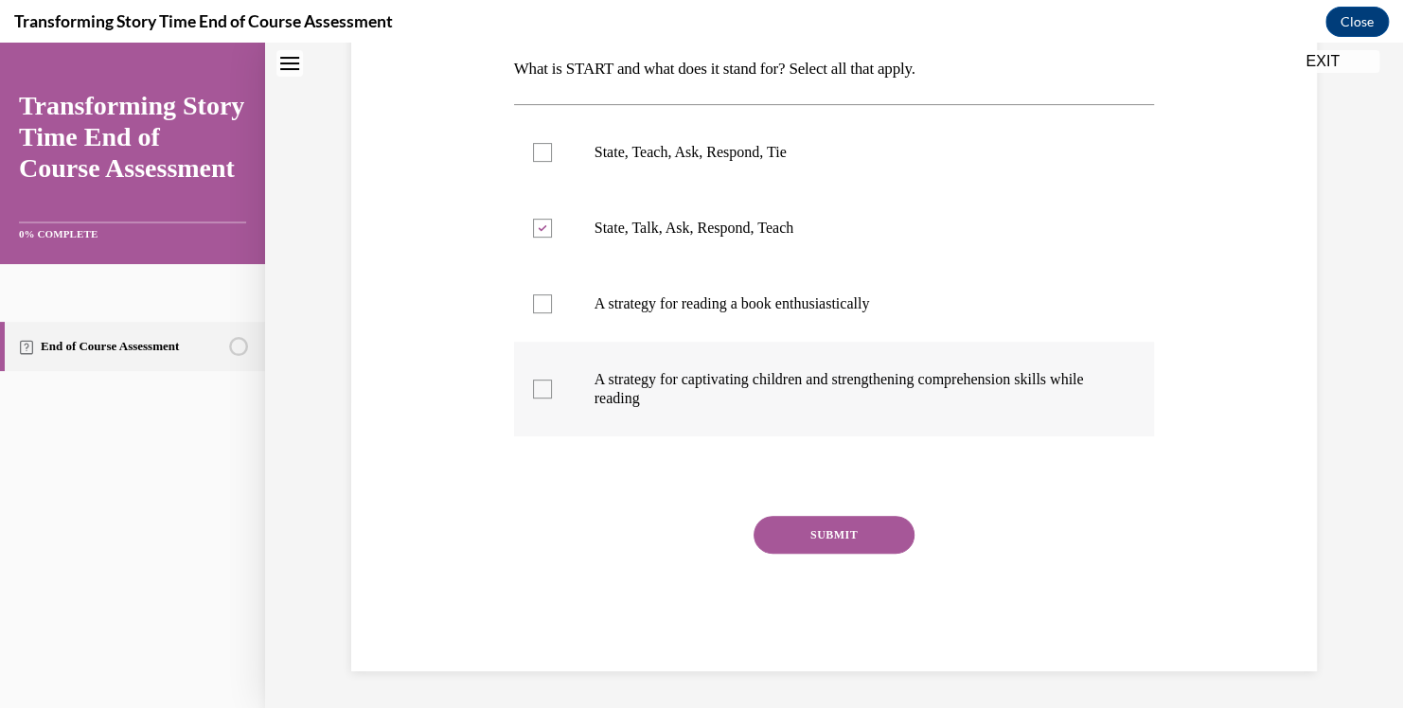
checkbox input "true"
click at [811, 543] on button "SUBMIT" at bounding box center [834, 535] width 161 height 38
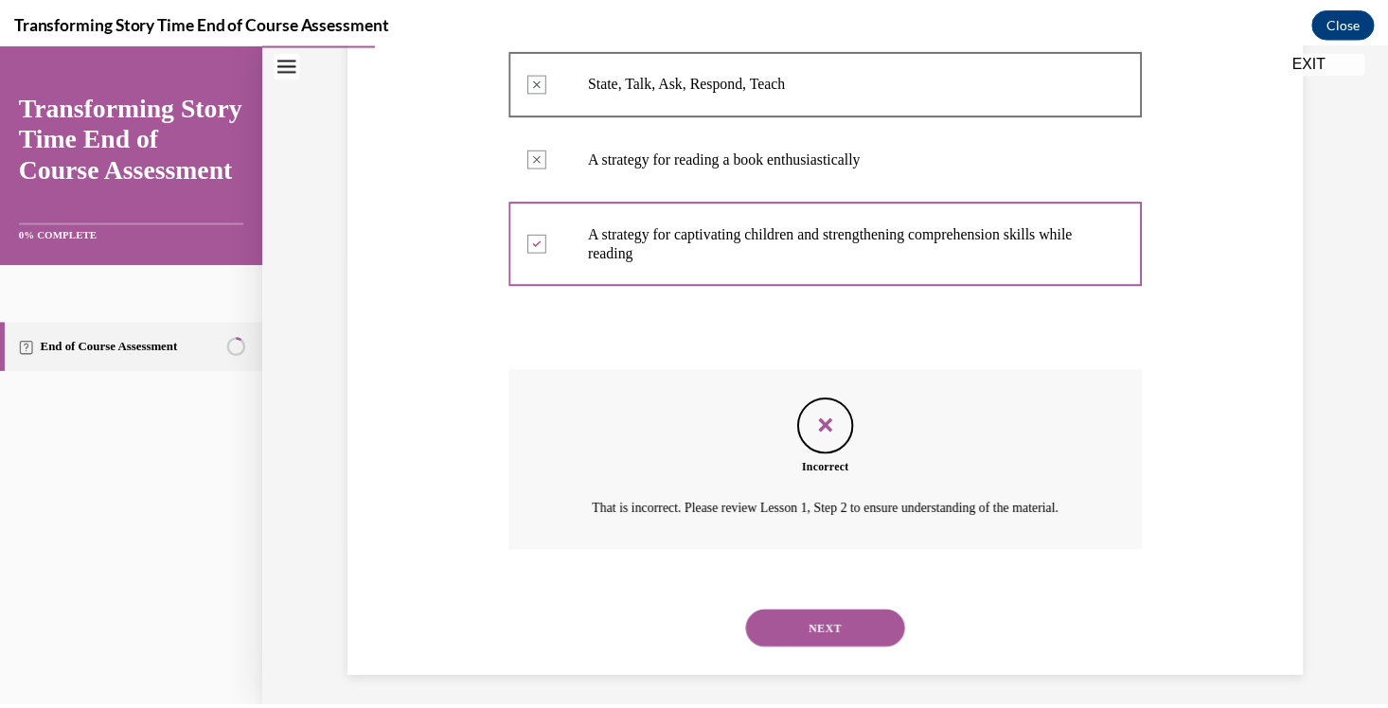
scroll to position [484, 0]
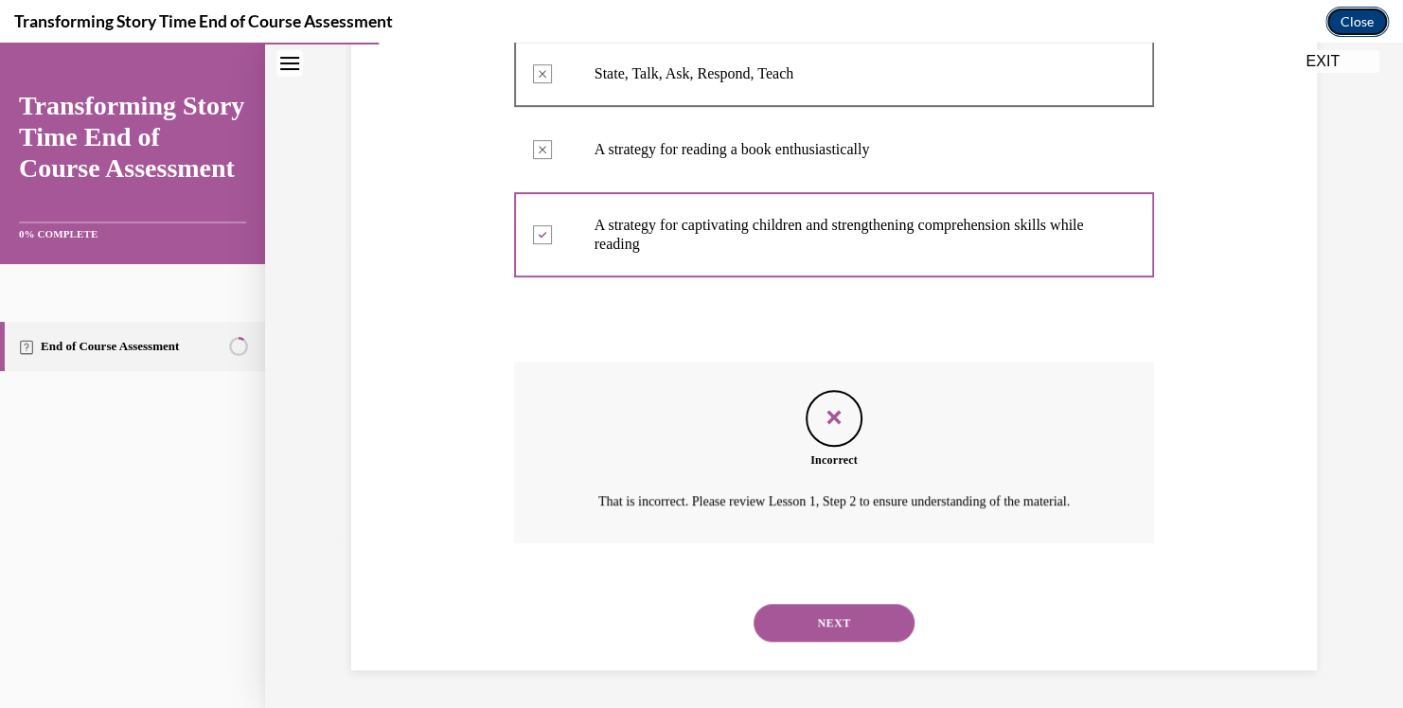
click at [1362, 19] on button "Close" at bounding box center [1356, 22] width 63 height 30
